Goal: Check status

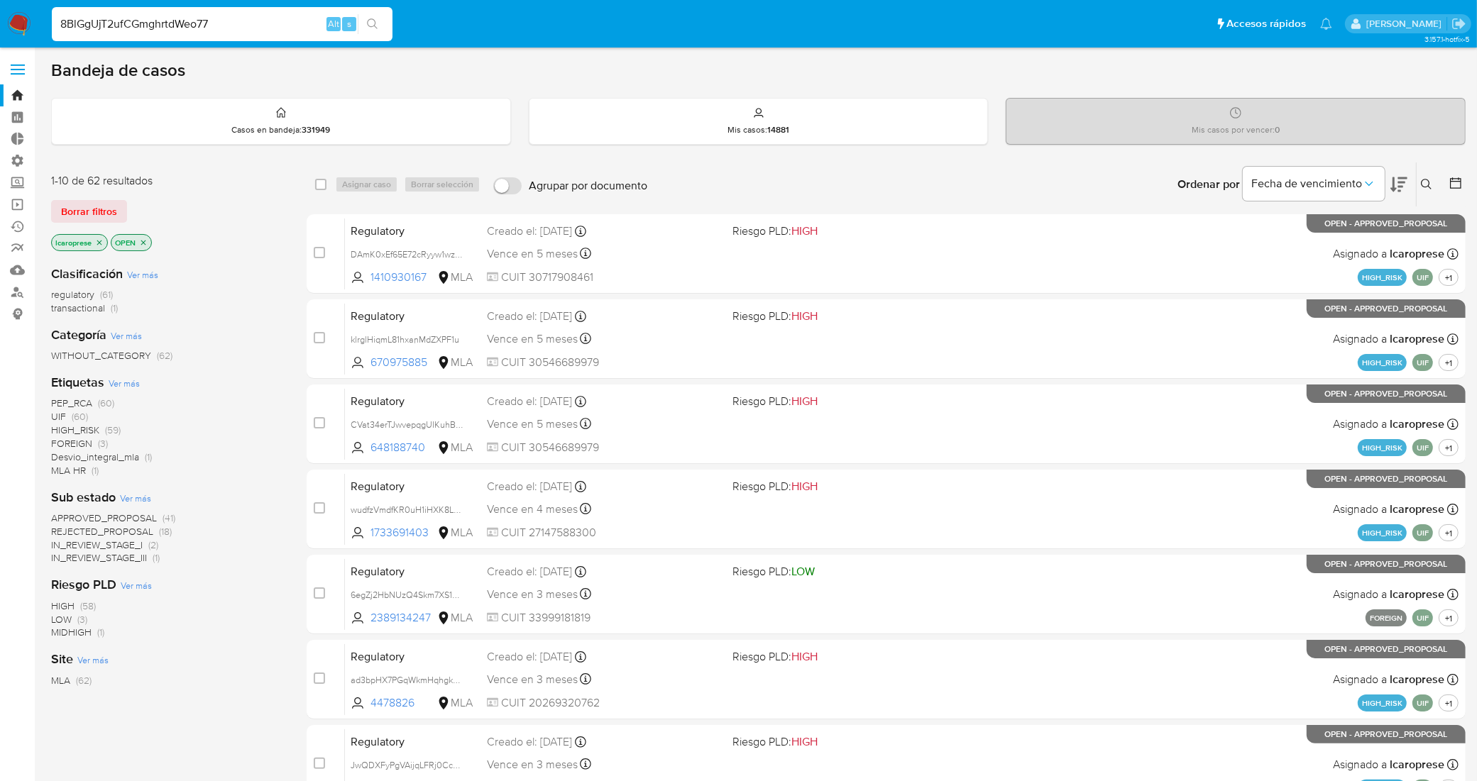
type input "8BlGgUjT2ufCGmghrtdWeo77"
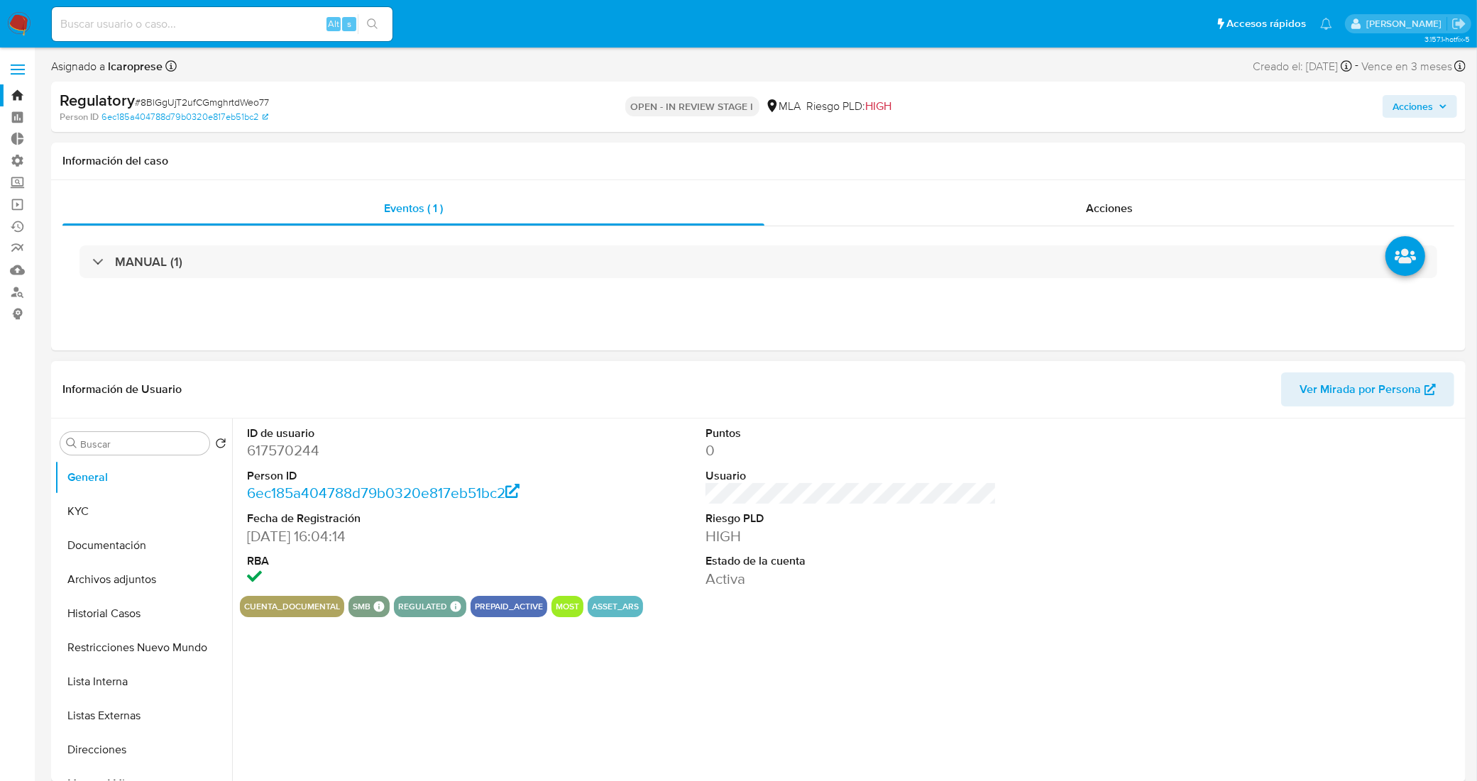
select select "10"
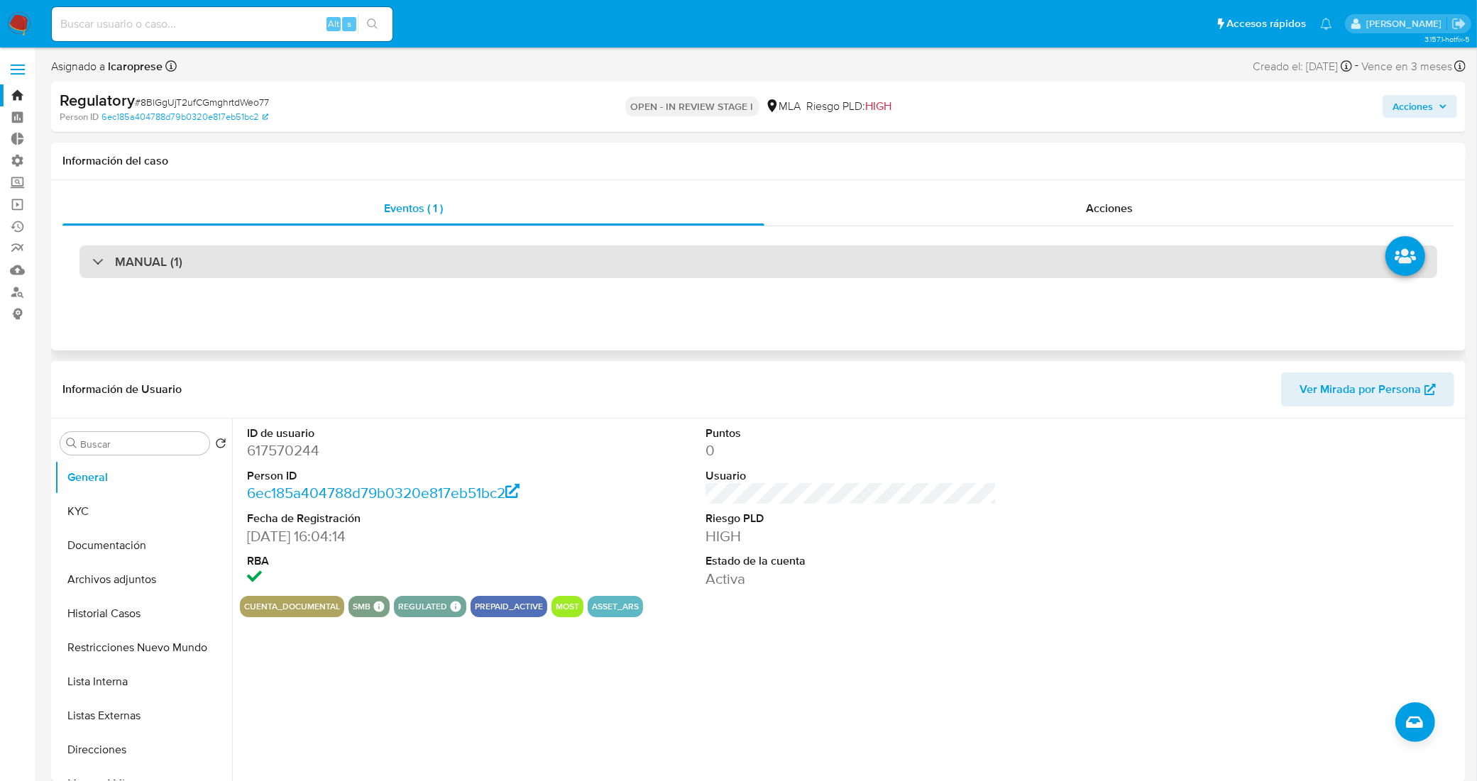
click at [226, 268] on div "MANUAL (1)" at bounding box center [758, 262] width 1358 height 33
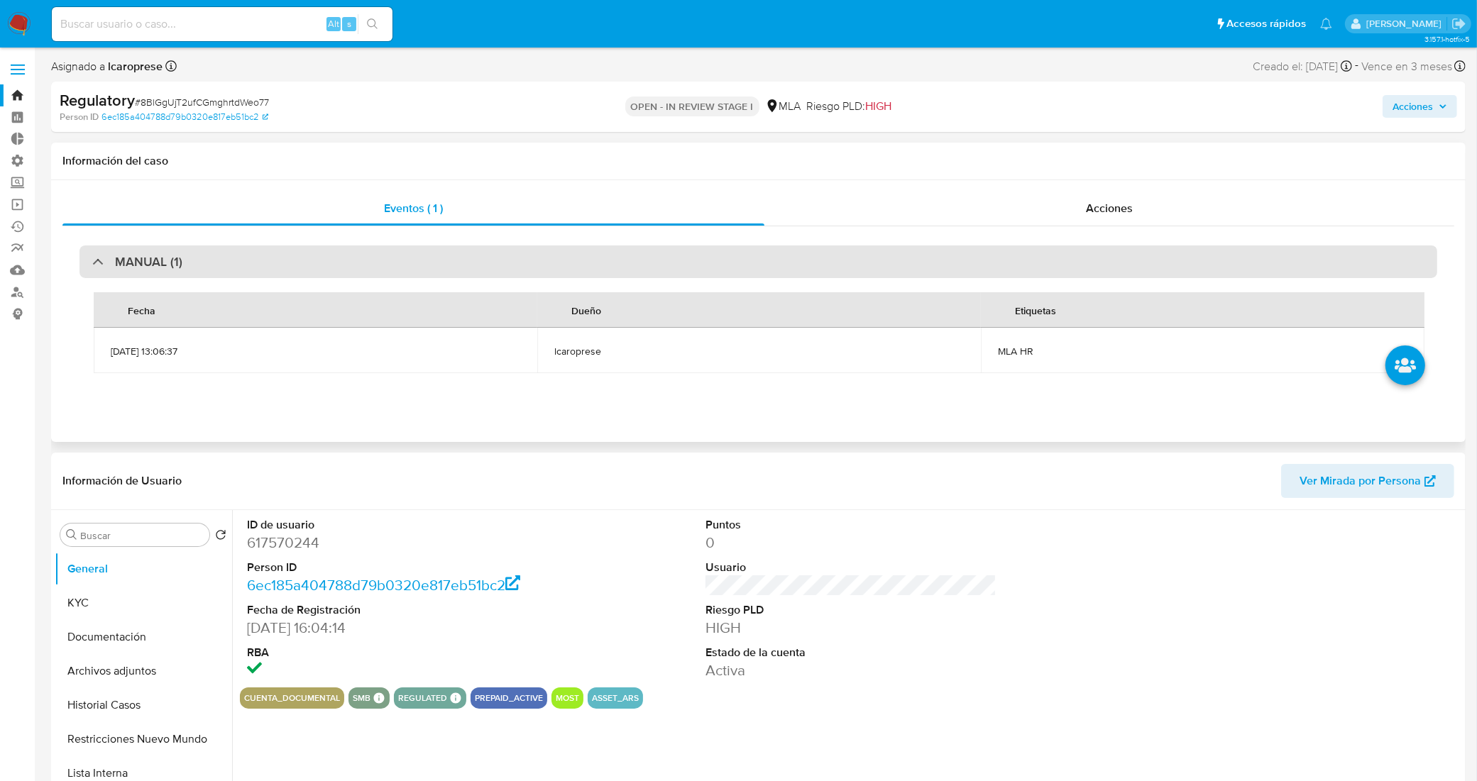
click at [222, 265] on div "MANUAL (1)" at bounding box center [758, 262] width 1358 height 33
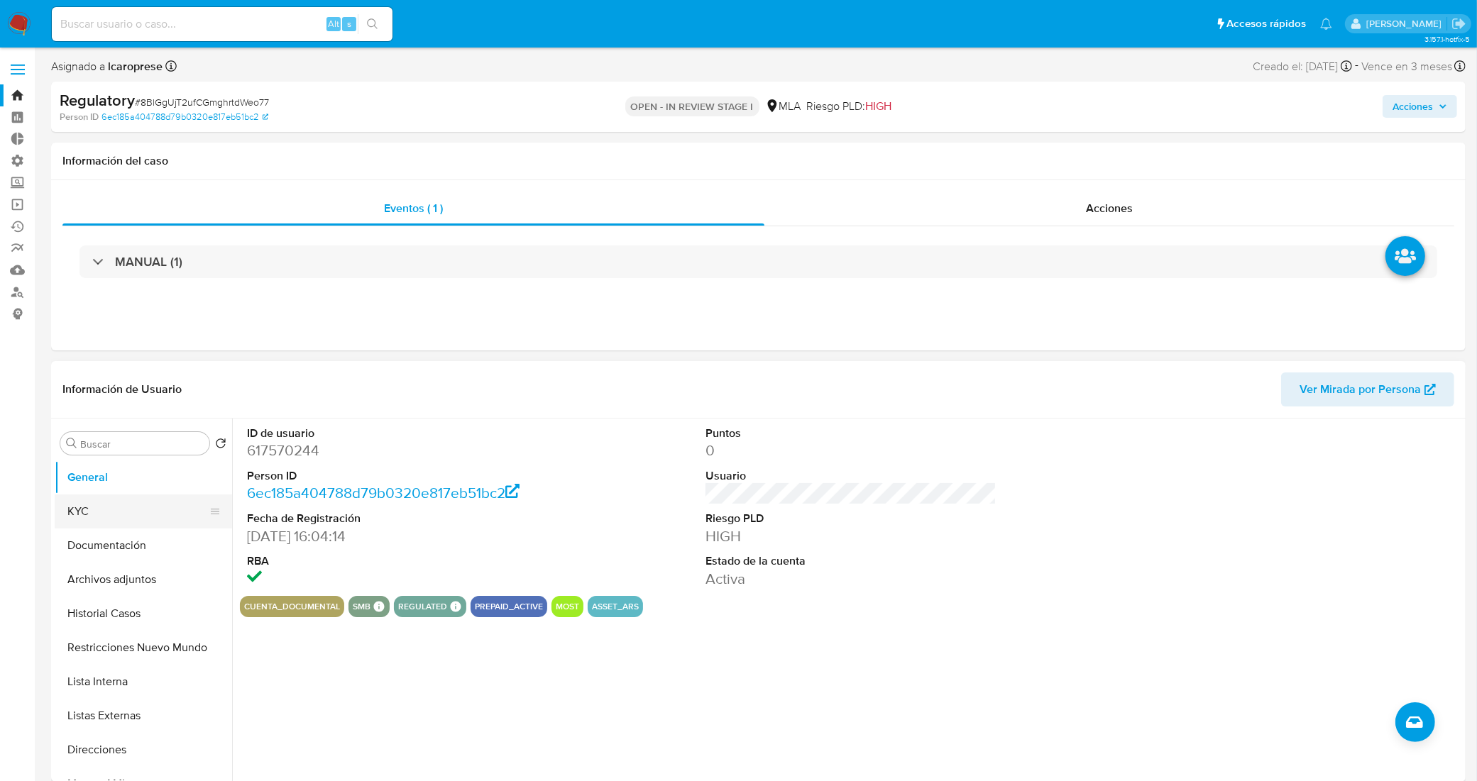
click at [105, 512] on button "KYC" at bounding box center [138, 512] width 166 height 34
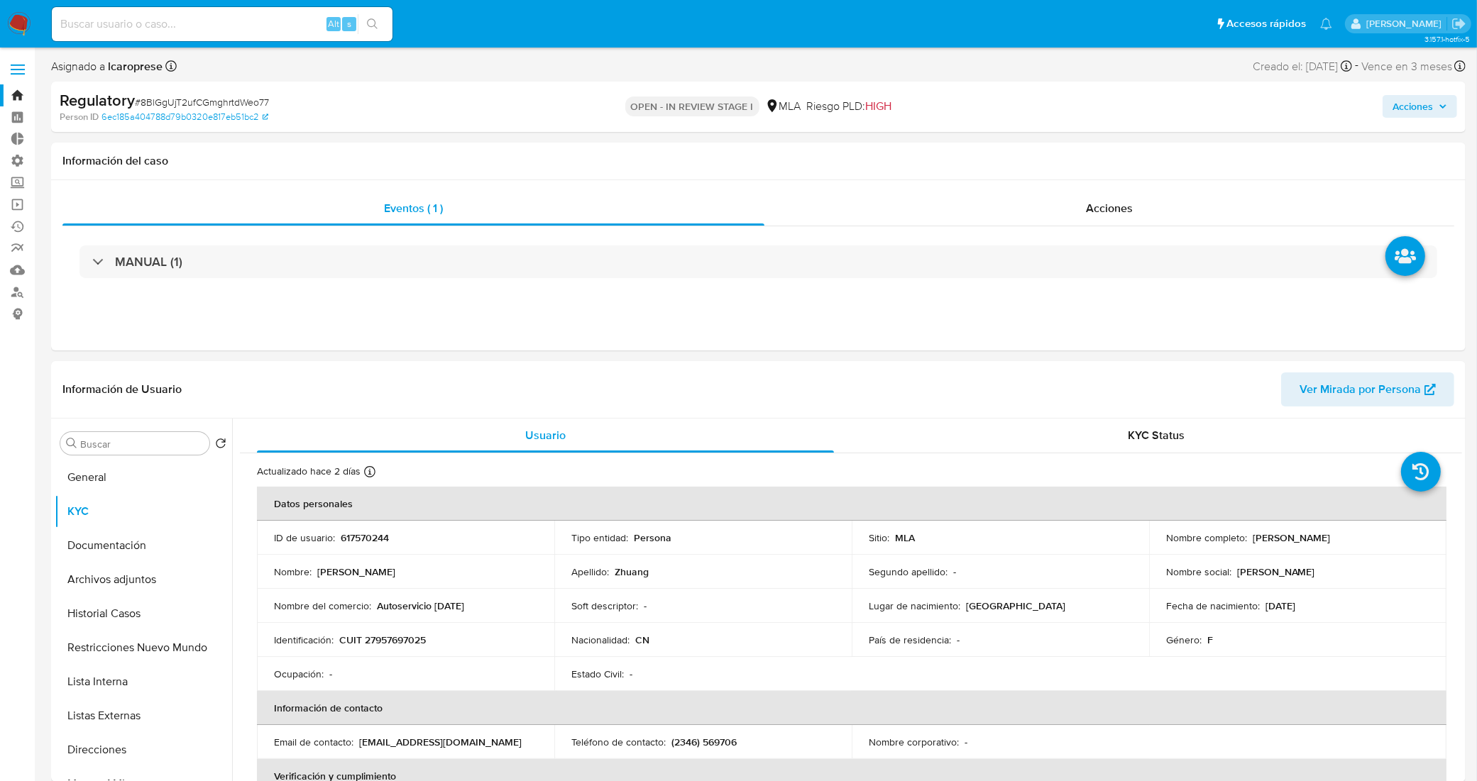
click at [18, 97] on link "Bandeja" at bounding box center [84, 95] width 169 height 22
